Goal: Task Accomplishment & Management: Manage account settings

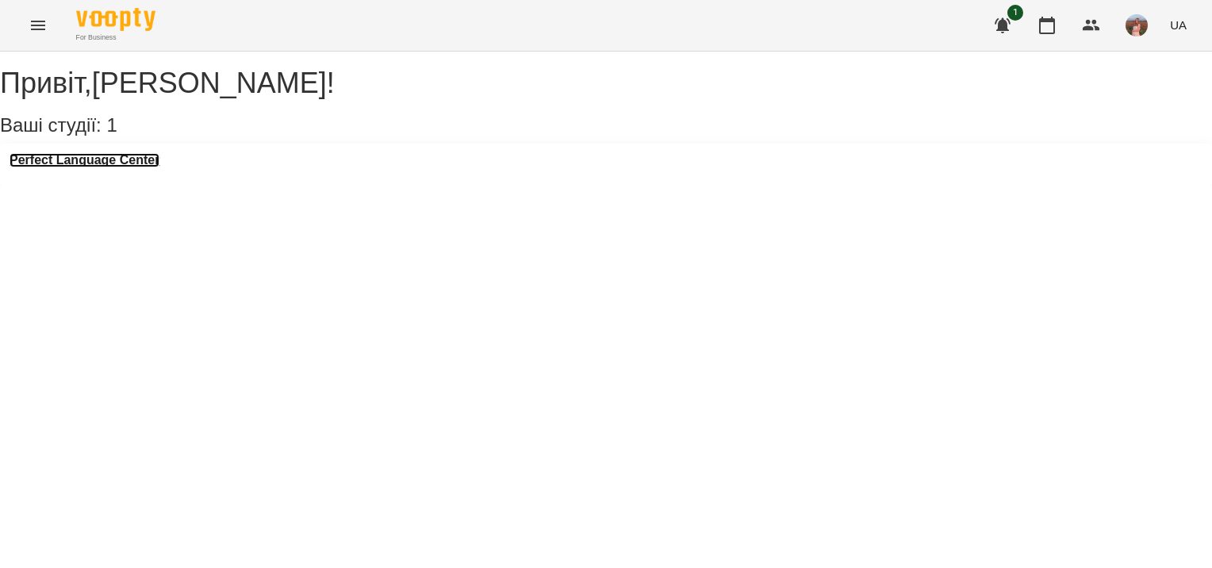
click at [159, 167] on h3 "Perfect Language Center" at bounding box center [85, 160] width 150 height 14
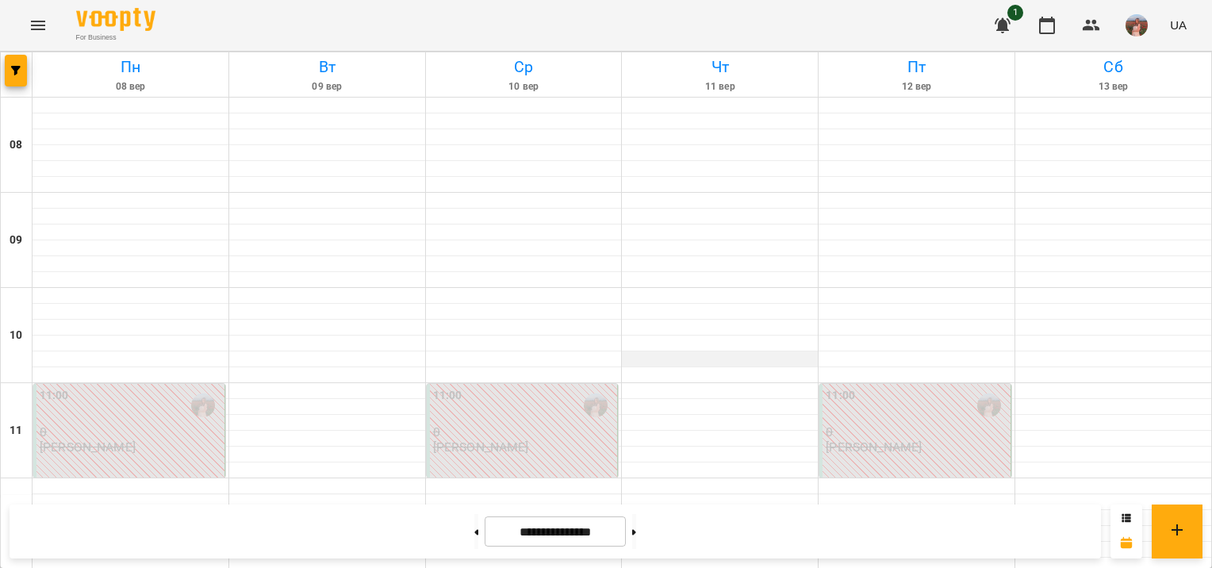
scroll to position [789, 0]
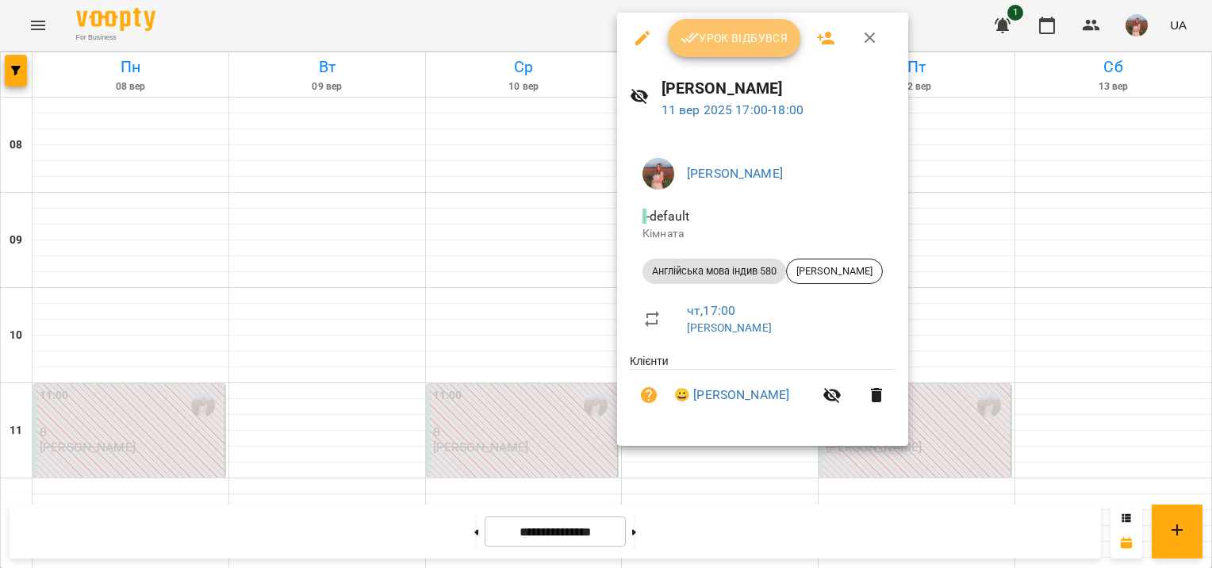
click at [727, 52] on button "Урок відбувся" at bounding box center [734, 38] width 133 height 38
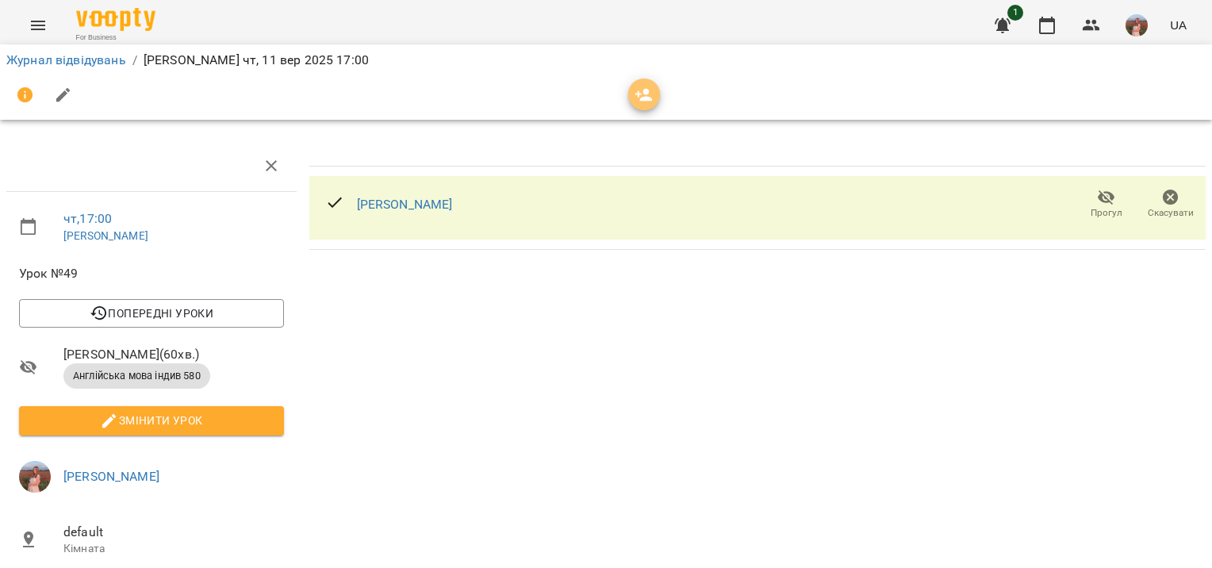
click at [647, 103] on icon "button" at bounding box center [644, 95] width 19 height 19
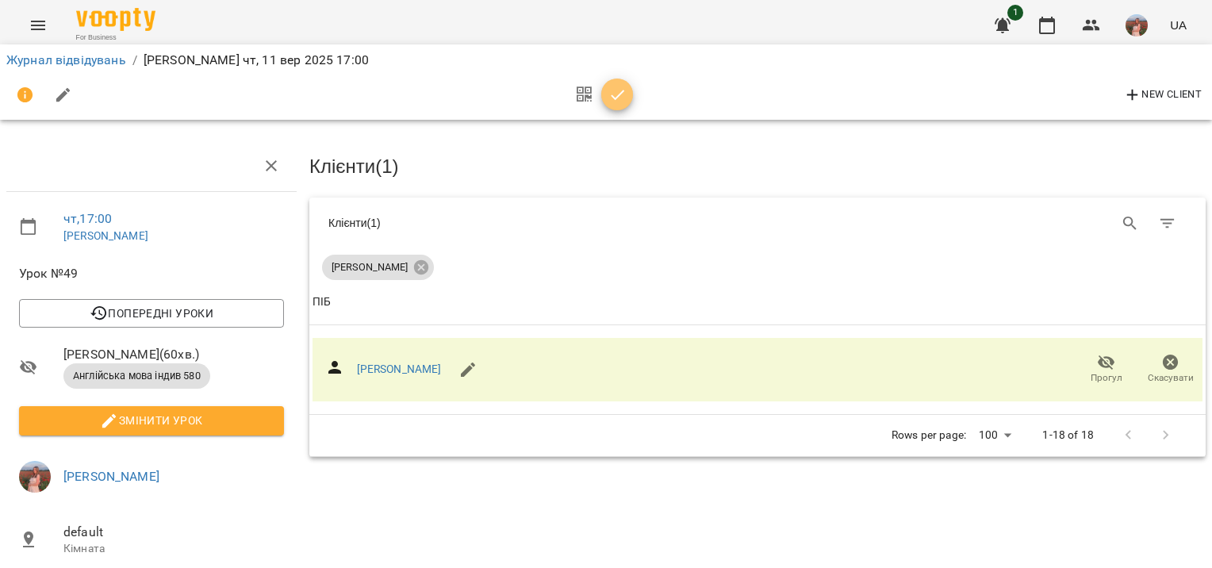
click at [629, 100] on span "button" at bounding box center [617, 95] width 32 height 19
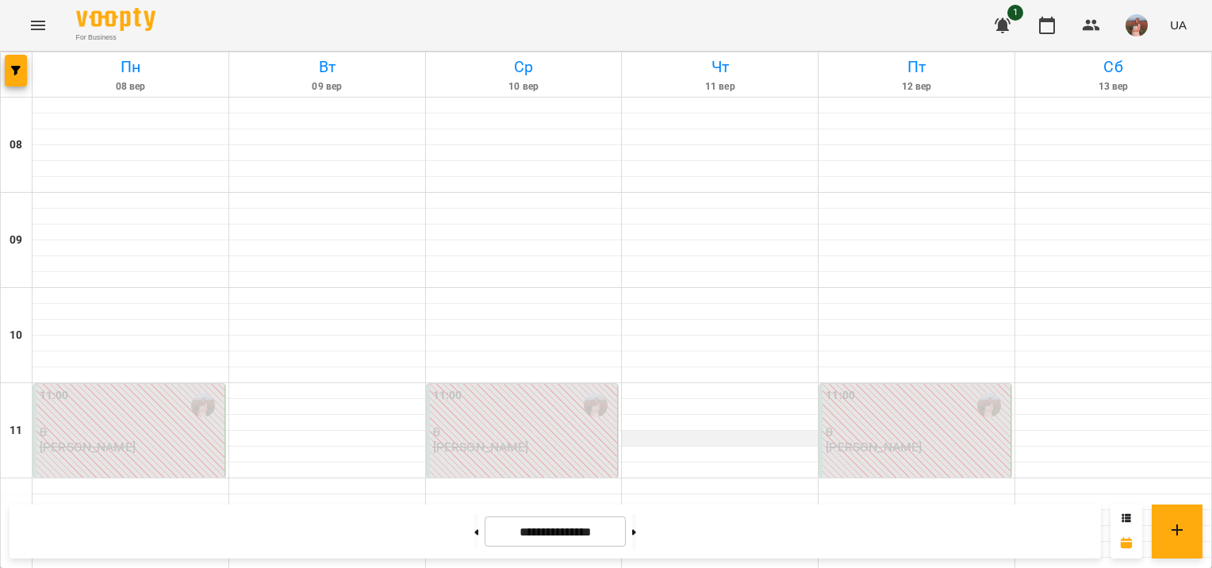
scroll to position [997, 0]
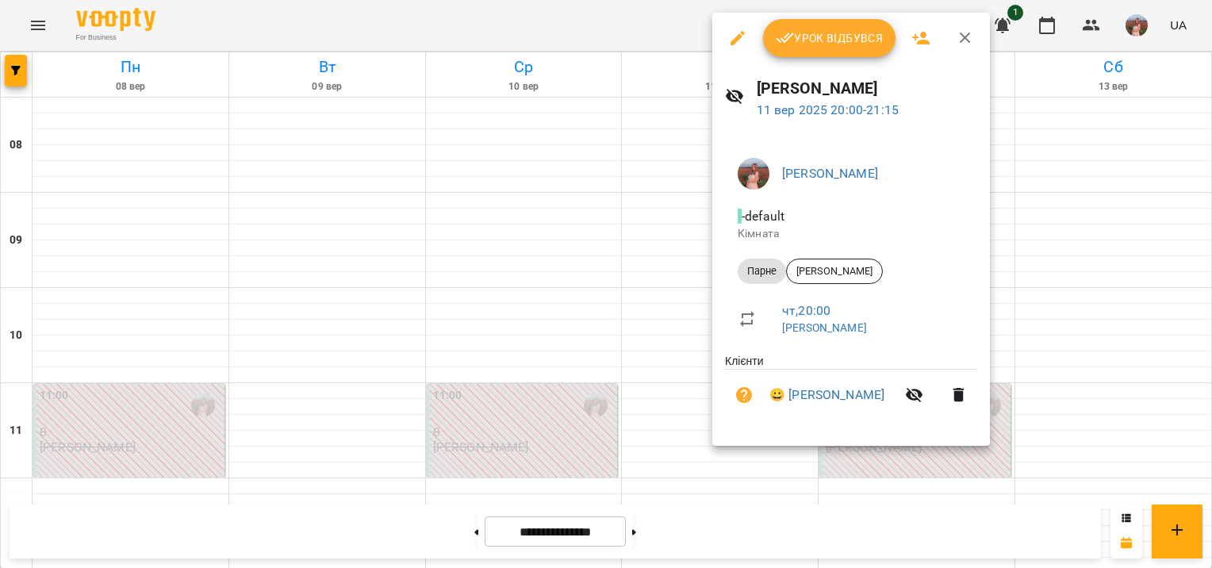
click at [805, 50] on button "Урок відбувся" at bounding box center [829, 38] width 133 height 38
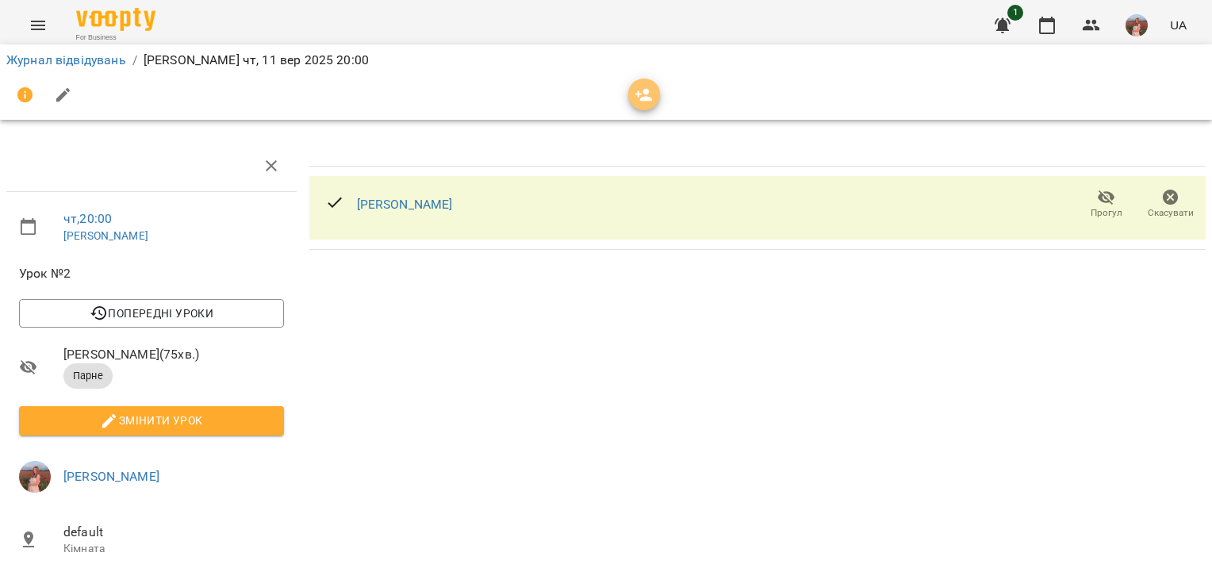
click at [640, 98] on icon "button" at bounding box center [644, 95] width 19 height 19
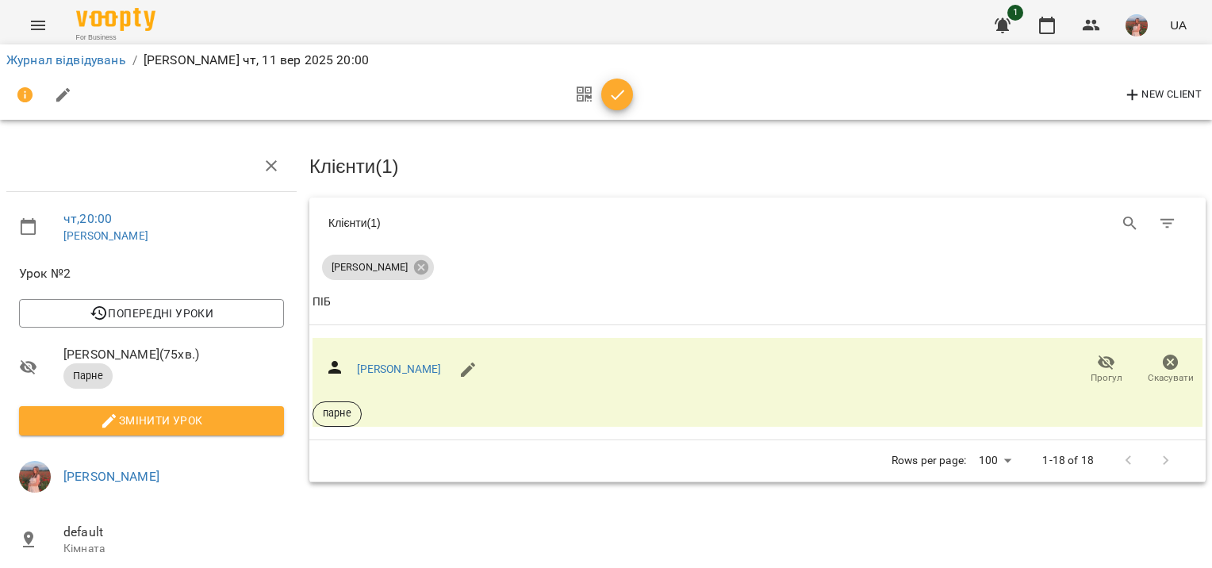
click at [609, 92] on icon "button" at bounding box center [618, 95] width 19 height 19
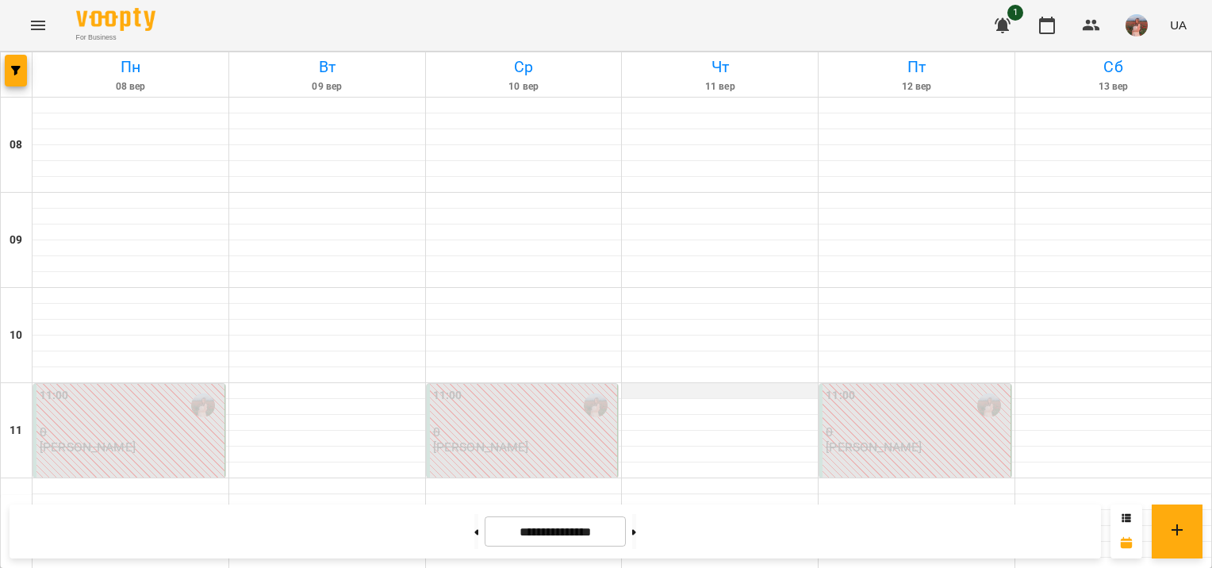
scroll to position [1019, 0]
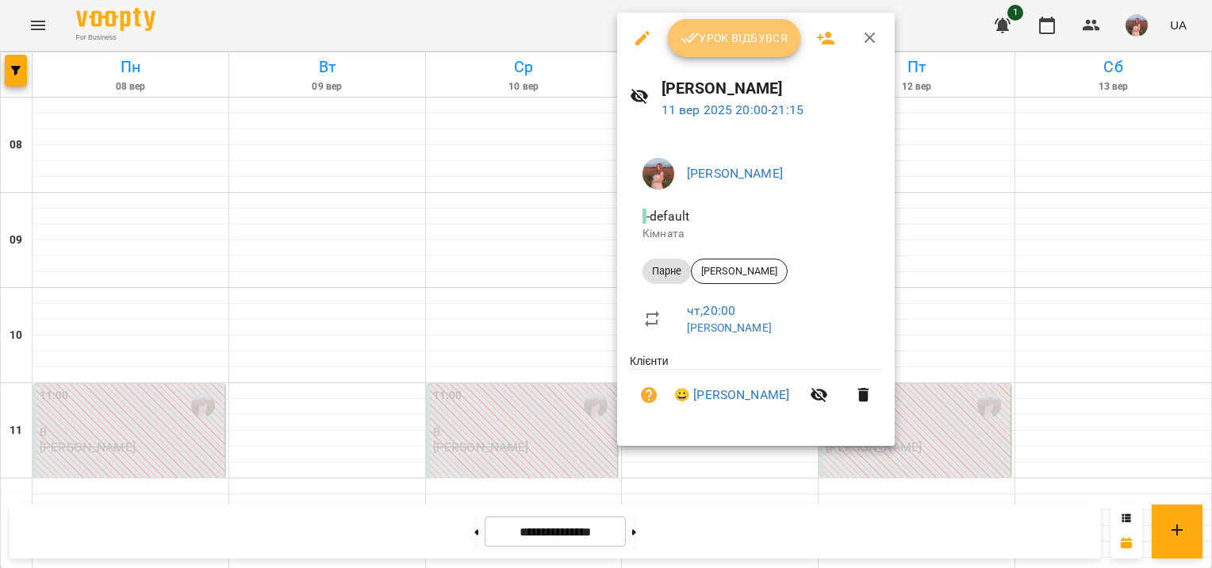
click at [717, 29] on span "Урок відбувся" at bounding box center [735, 38] width 108 height 19
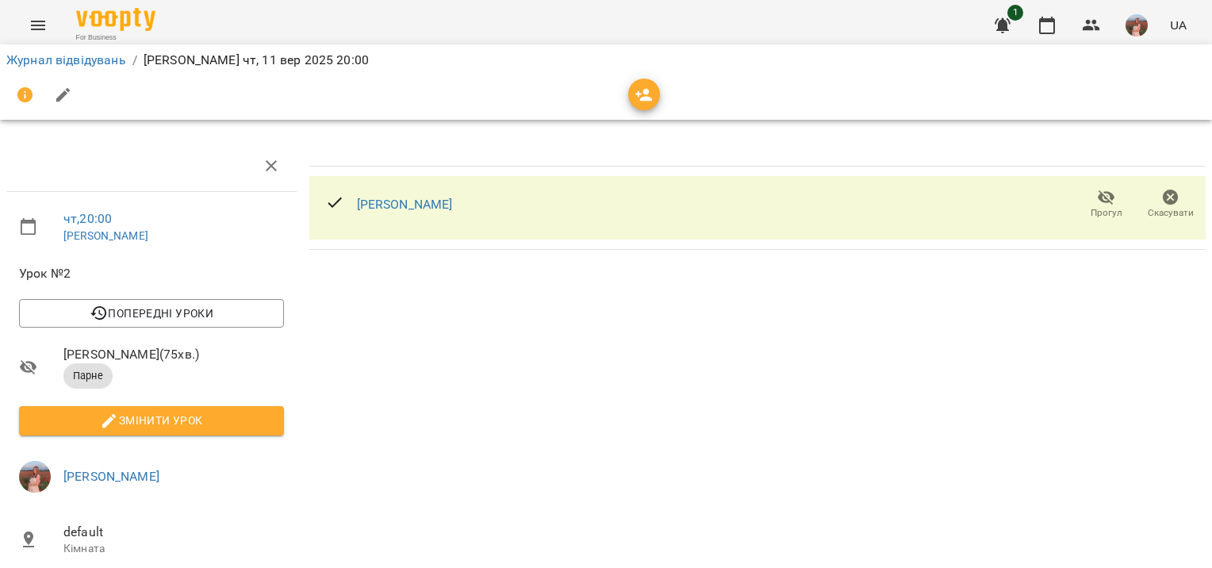
click at [638, 102] on icon "button" at bounding box center [644, 95] width 19 height 19
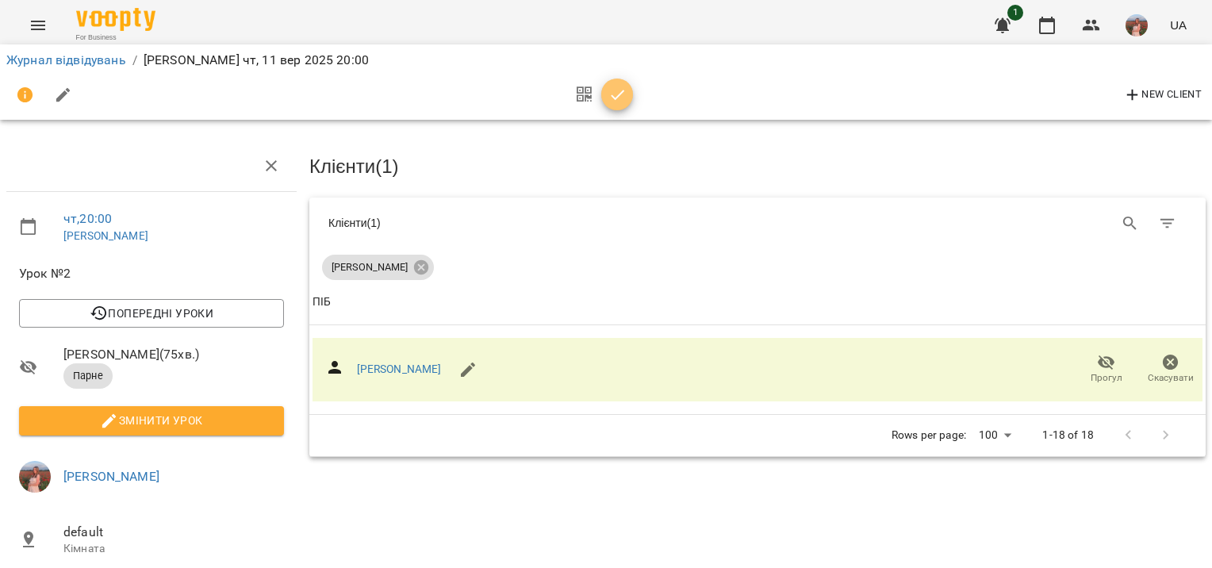
click at [618, 90] on icon "button" at bounding box center [618, 95] width 19 height 19
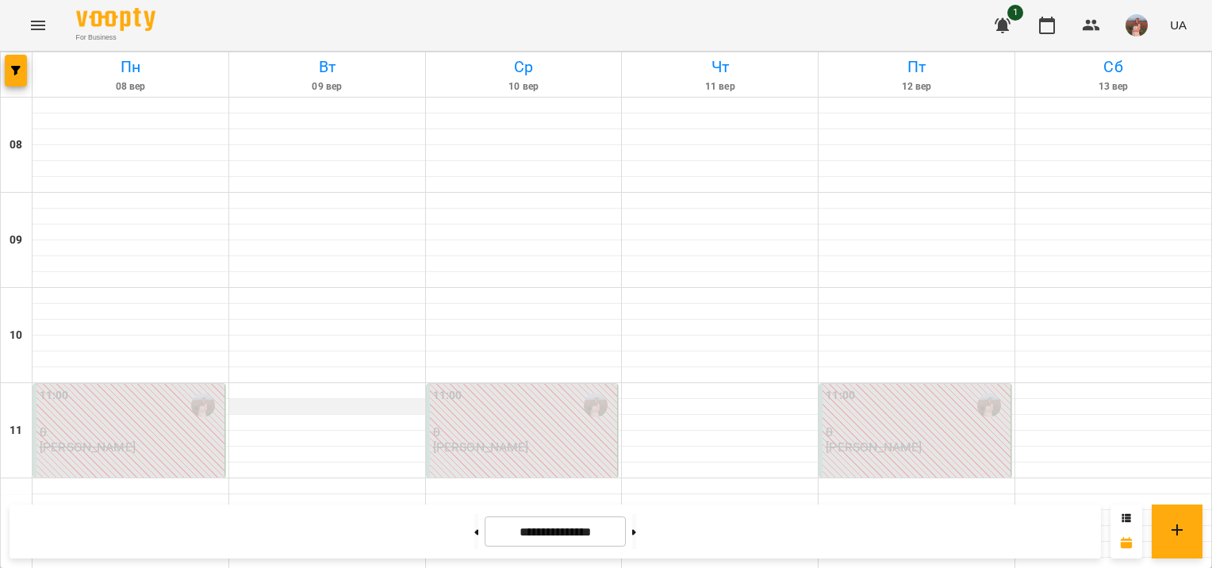
scroll to position [916, 0]
